Goal: Task Accomplishment & Management: Manage account settings

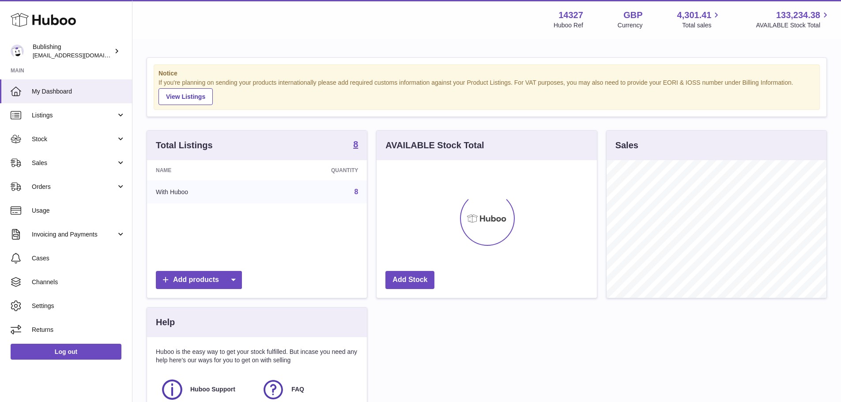
scroll to position [138, 220]
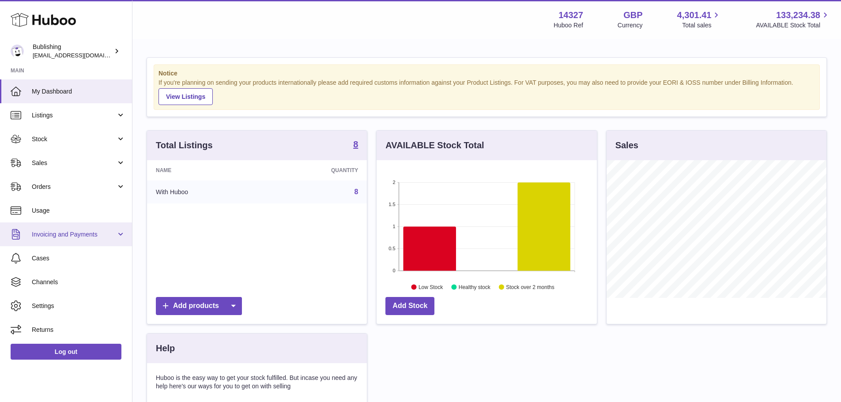
click at [47, 233] on span "Invoicing and Payments" at bounding box center [74, 235] width 84 height 8
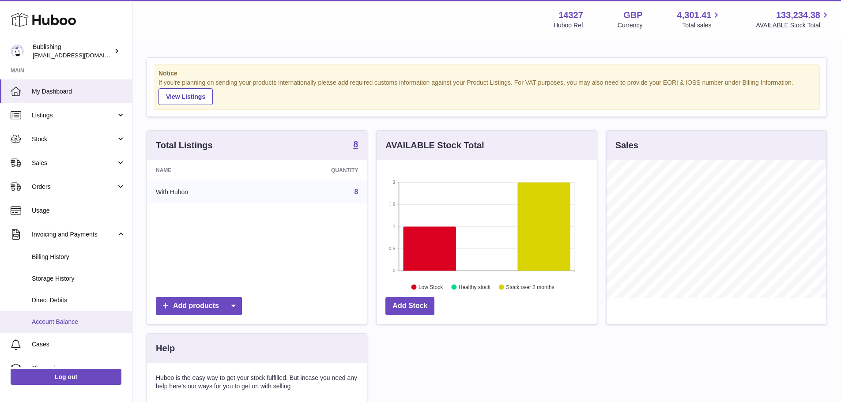
click at [53, 325] on span "Account Balance" at bounding box center [79, 322] width 94 height 8
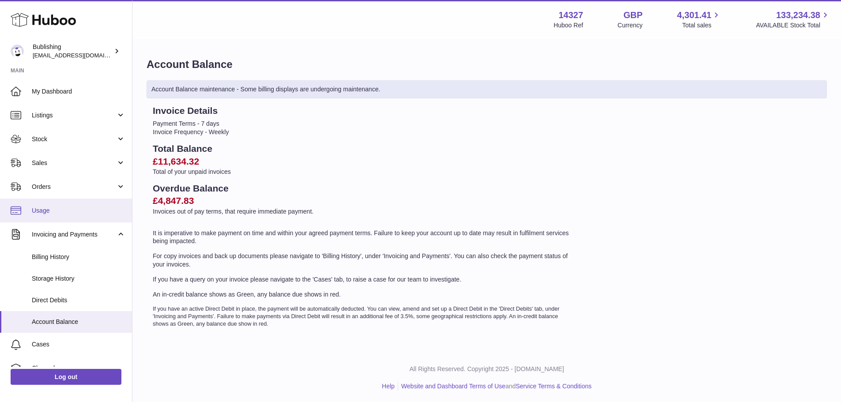
click at [57, 205] on link "Usage" at bounding box center [66, 211] width 132 height 24
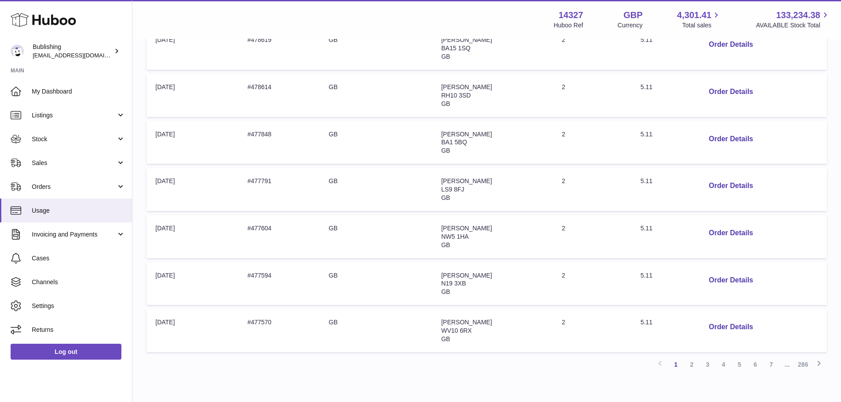
scroll to position [372, 0]
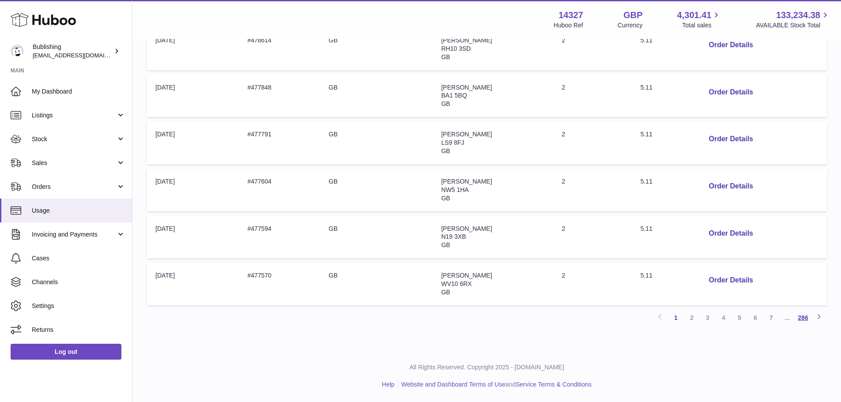
click at [809, 317] on link "286" at bounding box center [804, 318] width 16 height 16
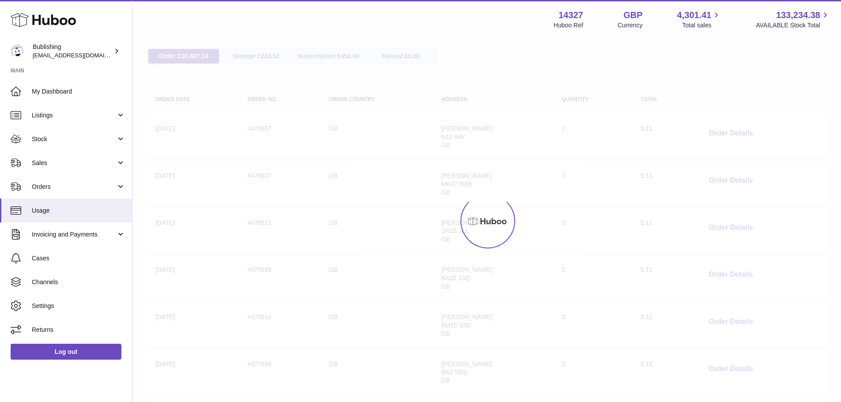
scroll to position [40, 0]
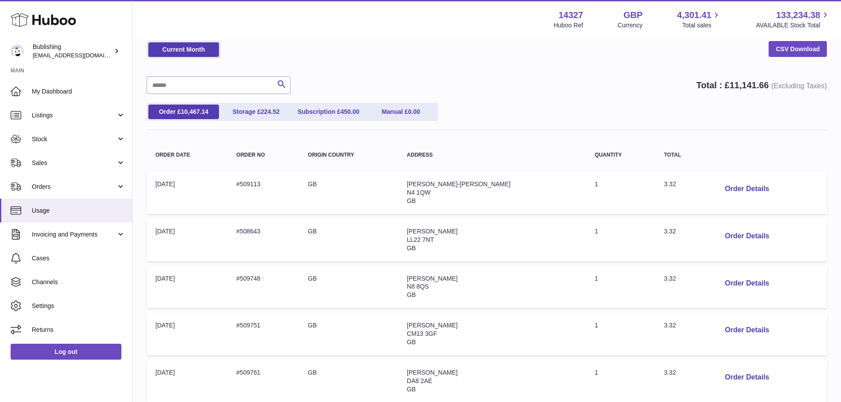
drag, startPoint x: 846, startPoint y: 162, endPoint x: 675, endPoint y: 175, distance: 171.9
click at [675, 175] on td "Total: 3.32" at bounding box center [682, 192] width 54 height 43
click at [718, 189] on button "Order Details" at bounding box center [747, 189] width 58 height 18
click at [677, 191] on div "× Order Details - #509113 Description: small parcel to 1kg - 48 hour tracked To…" at bounding box center [420, 201] width 841 height 402
click at [732, 183] on button "Order Details" at bounding box center [747, 189] width 58 height 18
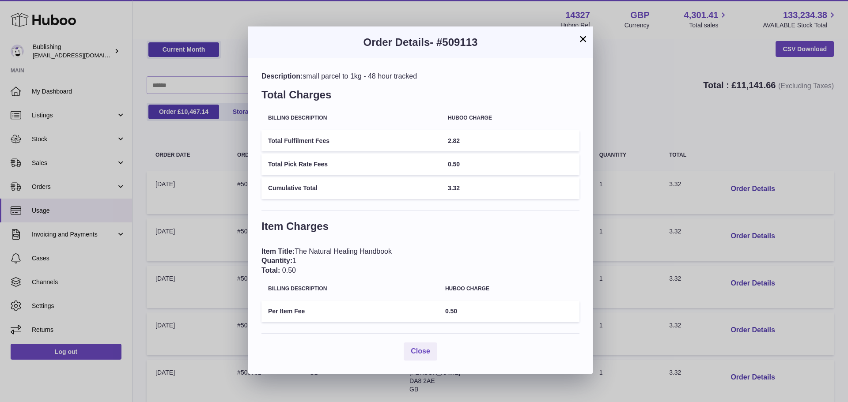
click at [701, 178] on div "× Order Details - #509113 Description: small parcel to 1kg - 48 hour tracked To…" at bounding box center [424, 201] width 848 height 402
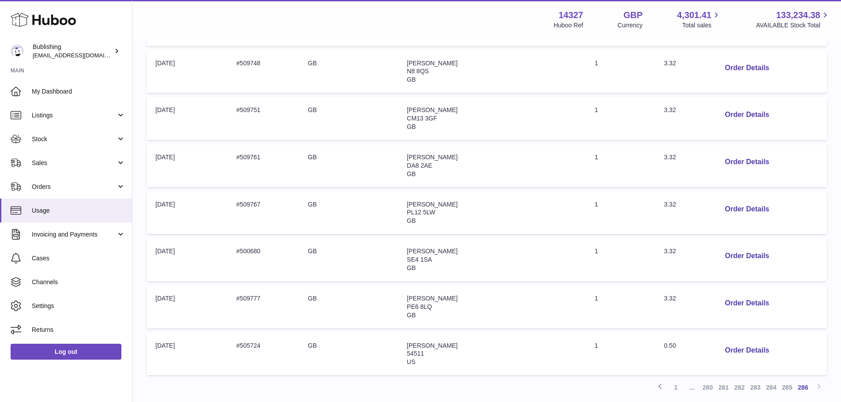
scroll to position [325, 0]
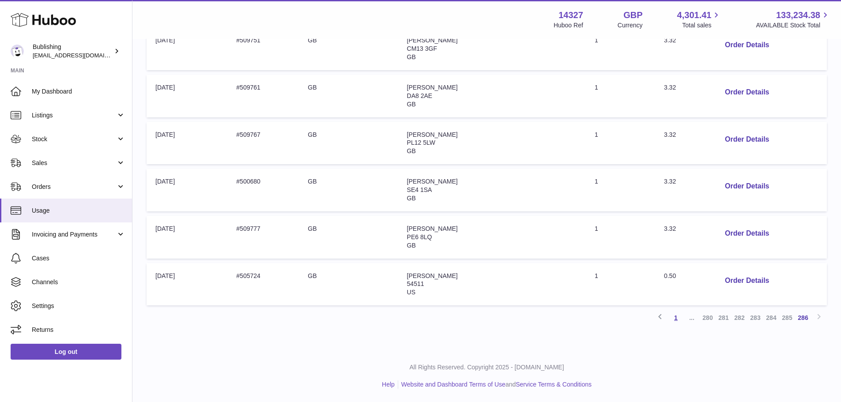
click at [677, 315] on link "1" at bounding box center [676, 318] width 16 height 16
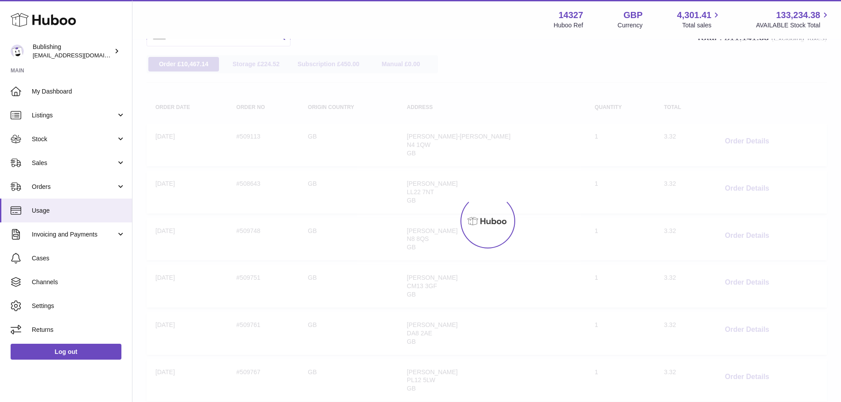
scroll to position [40, 0]
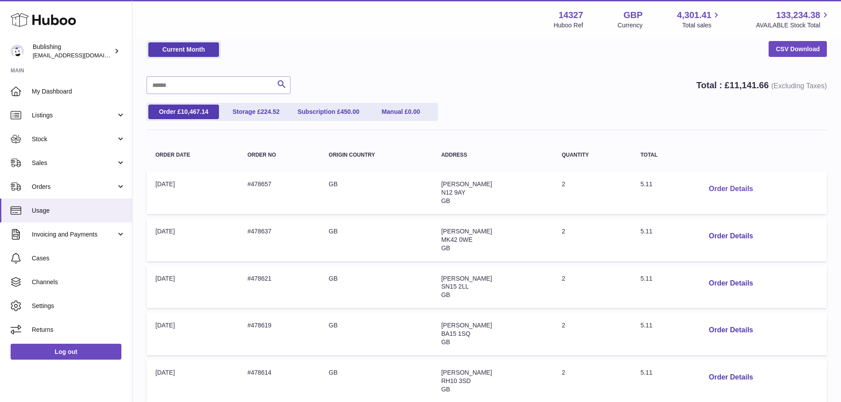
click at [726, 194] on button "Order Details" at bounding box center [731, 189] width 58 height 18
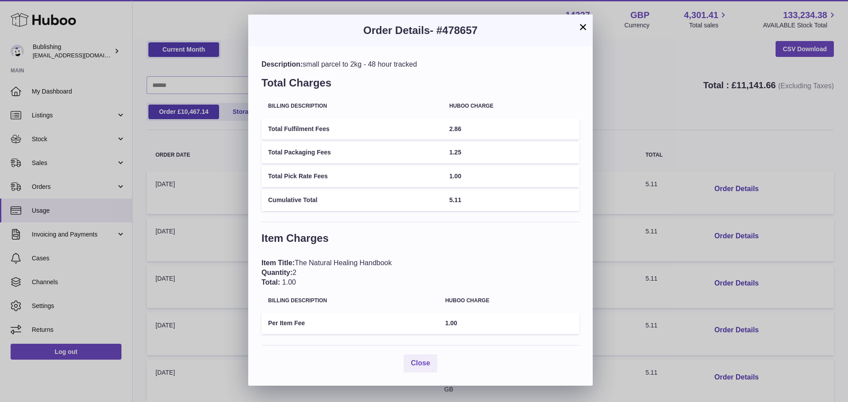
click at [583, 27] on button "×" at bounding box center [583, 27] width 11 height 11
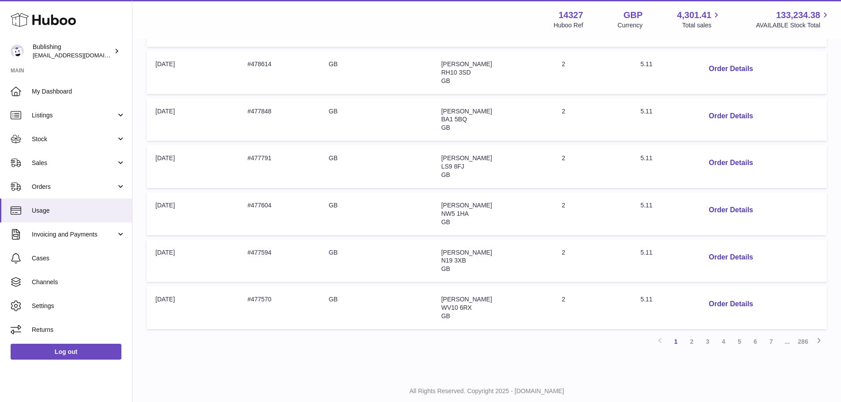
scroll to position [372, 0]
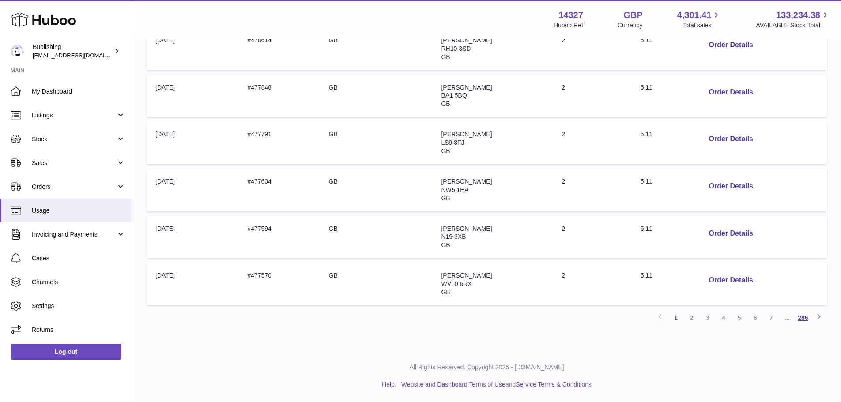
click at [799, 320] on link "286" at bounding box center [804, 318] width 16 height 16
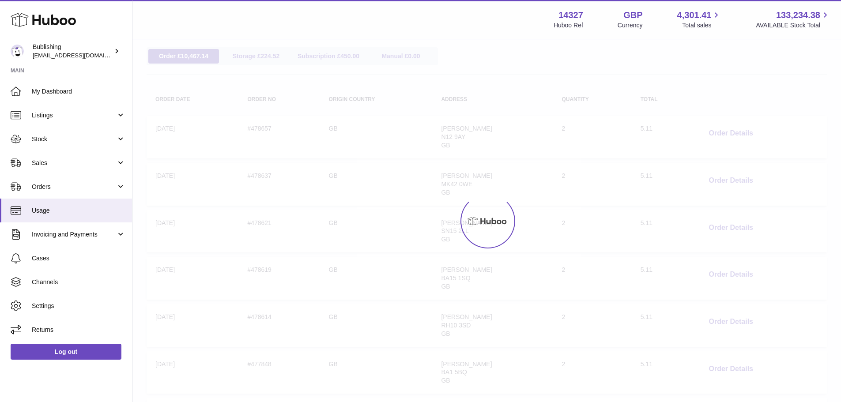
scroll to position [40, 0]
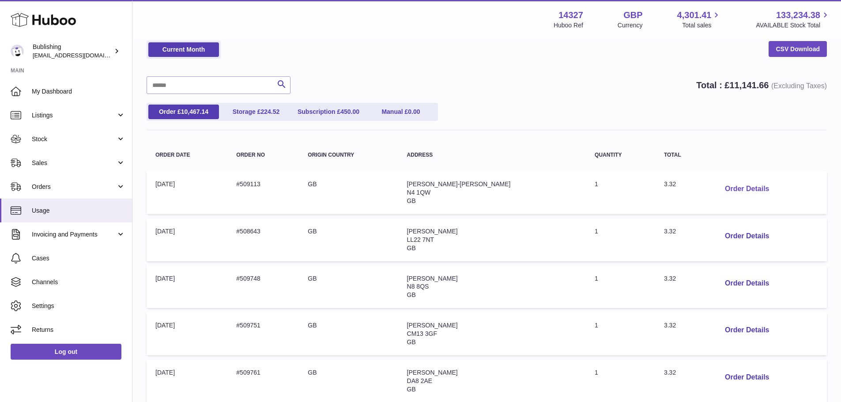
click at [734, 194] on button "Order Details" at bounding box center [747, 189] width 58 height 18
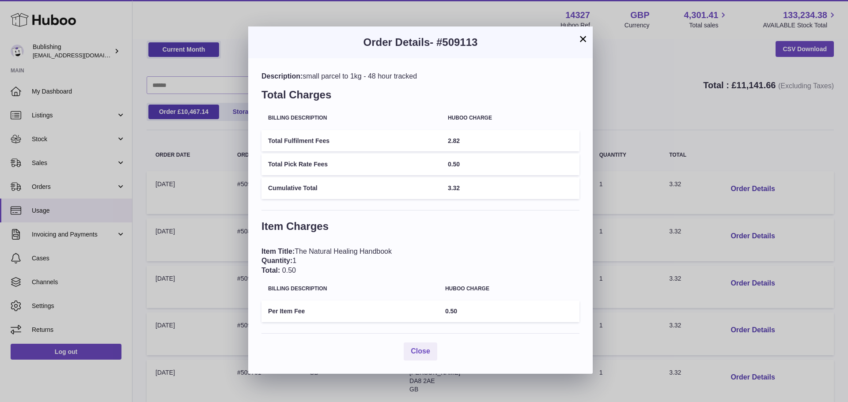
click at [582, 43] on button "×" at bounding box center [583, 39] width 11 height 11
